Goal: Task Accomplishment & Management: Use online tool/utility

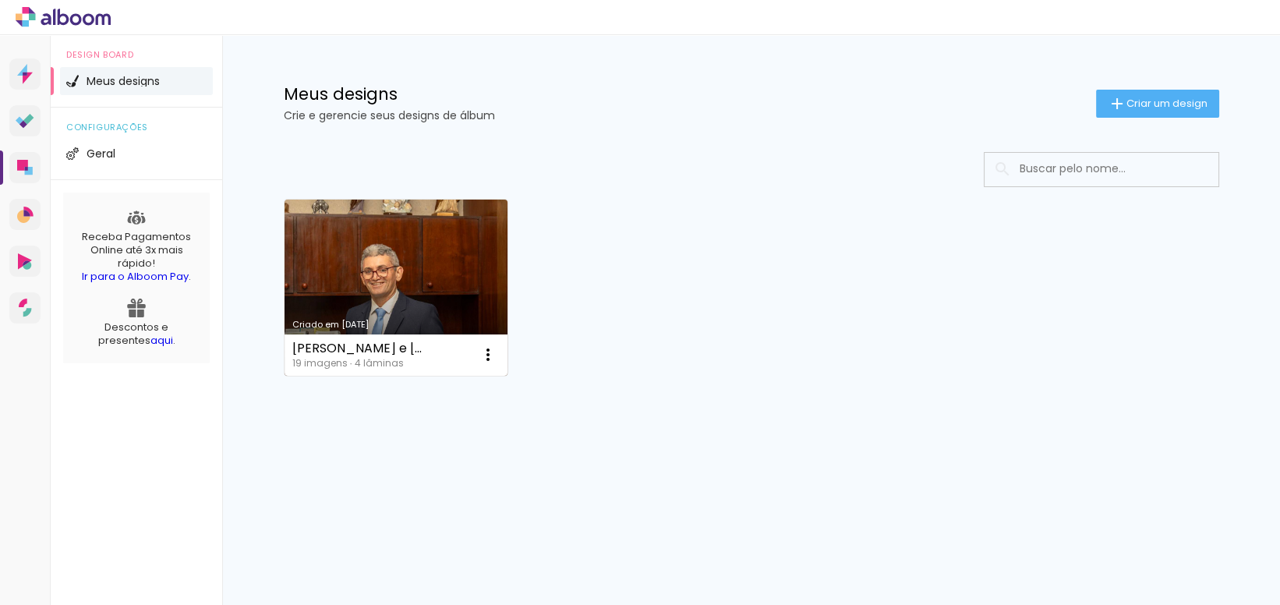
click at [419, 256] on link "Criado em [DATE]" at bounding box center [397, 288] width 224 height 176
click at [444, 243] on link "Criado em [DATE]" at bounding box center [397, 288] width 224 height 176
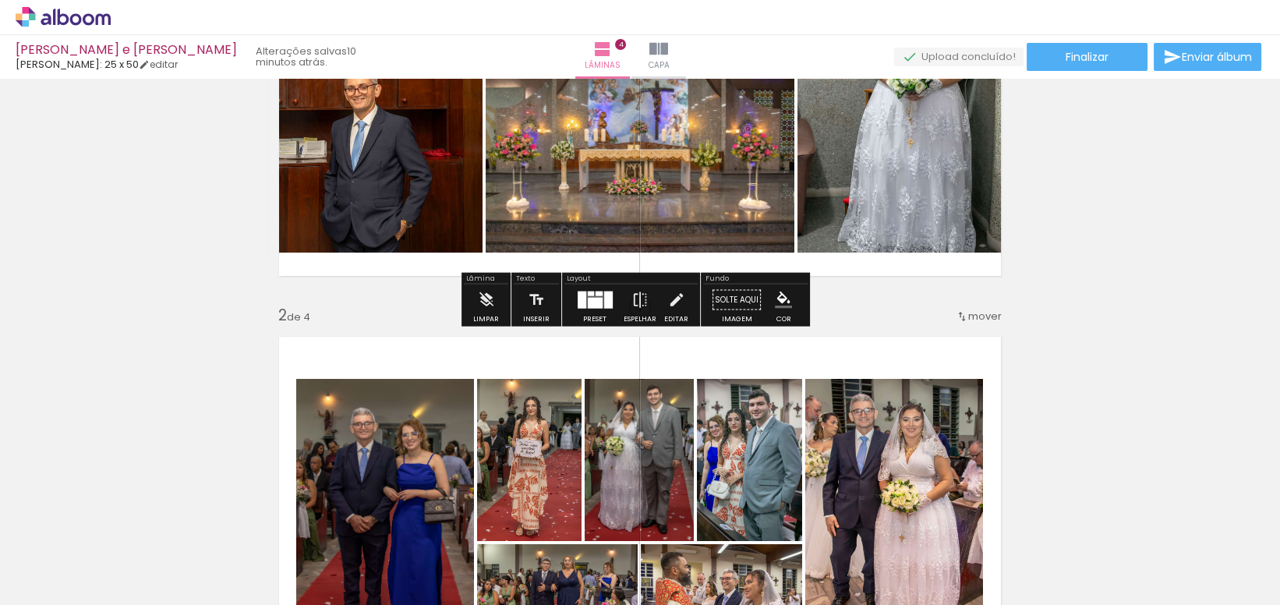
scroll to position [908, 0]
